Goal: Information Seeking & Learning: Learn about a topic

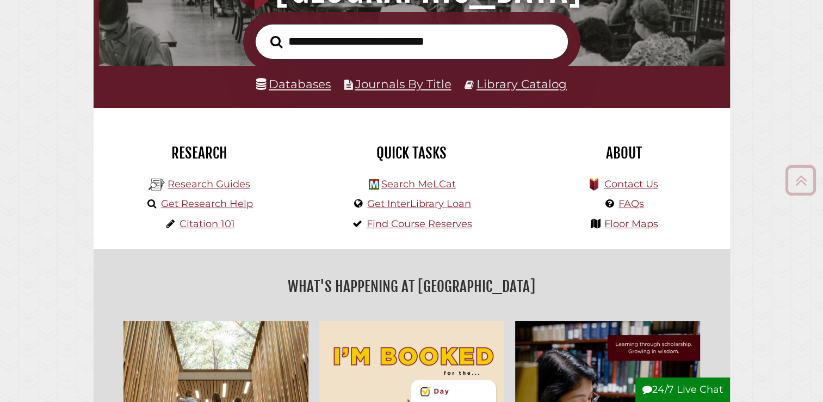
scroll to position [176, 0]
click at [311, 79] on link "Databases" at bounding box center [293, 84] width 75 height 14
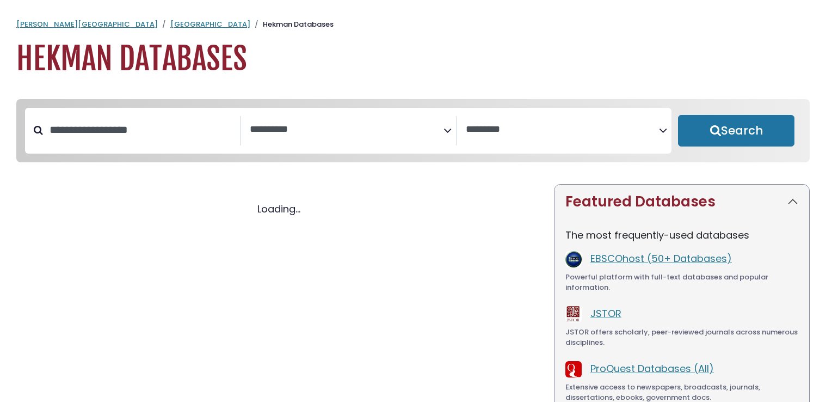
select select "Database Subject Filter"
select select "Database Vendors Filter"
select select "Database Subject Filter"
select select "Database Vendors Filter"
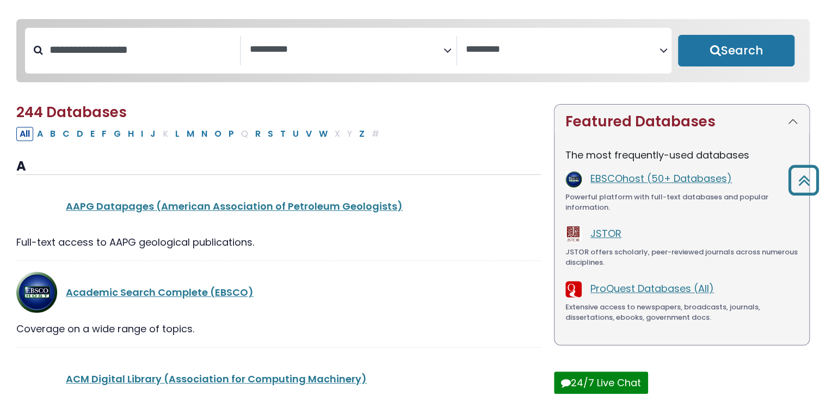
scroll to position [64, 0]
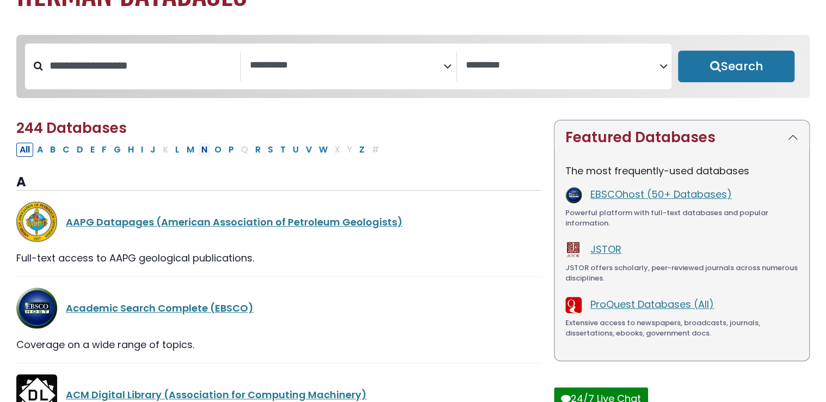
click at [200, 150] on button "N" at bounding box center [204, 150] width 13 height 14
select select "Database Subject Filter"
select select "Database Vendors Filter"
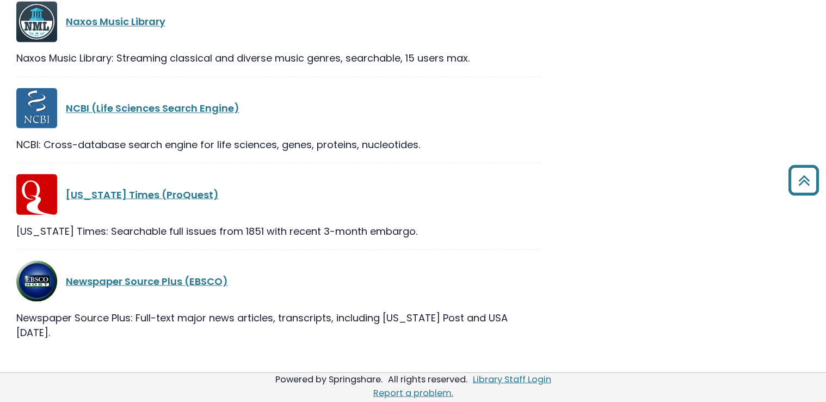
scroll to position [905, 0]
click at [157, 198] on link "[US_STATE] Times (ProQuest)" at bounding box center [142, 194] width 153 height 14
